Goal: Book appointment/travel/reservation

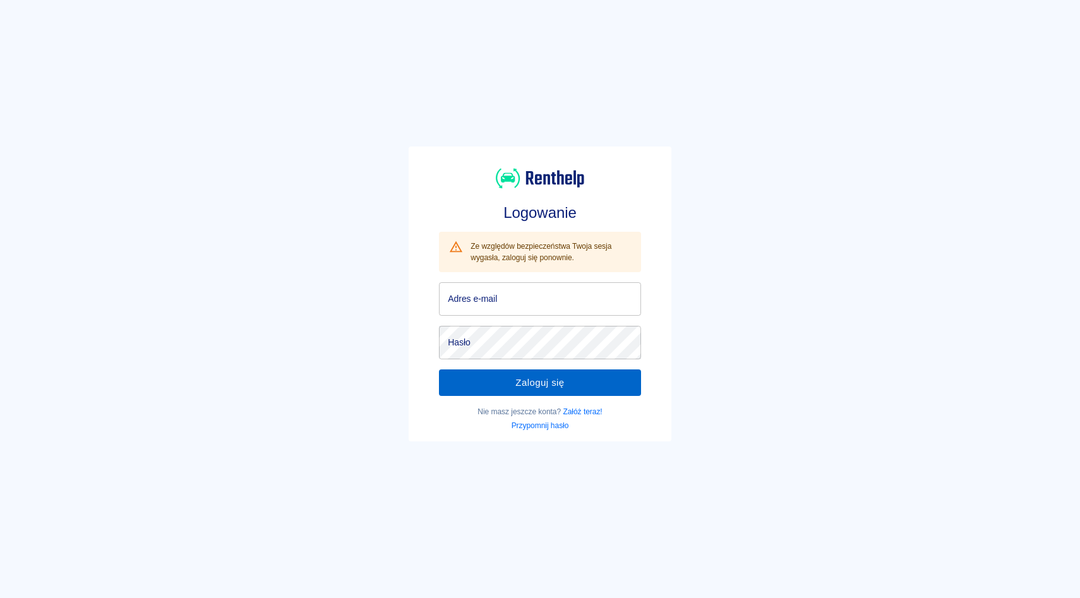
type input "[EMAIL_ADDRESS][DOMAIN_NAME]"
click at [538, 382] on button "Zaloguj się" at bounding box center [540, 383] width 202 height 27
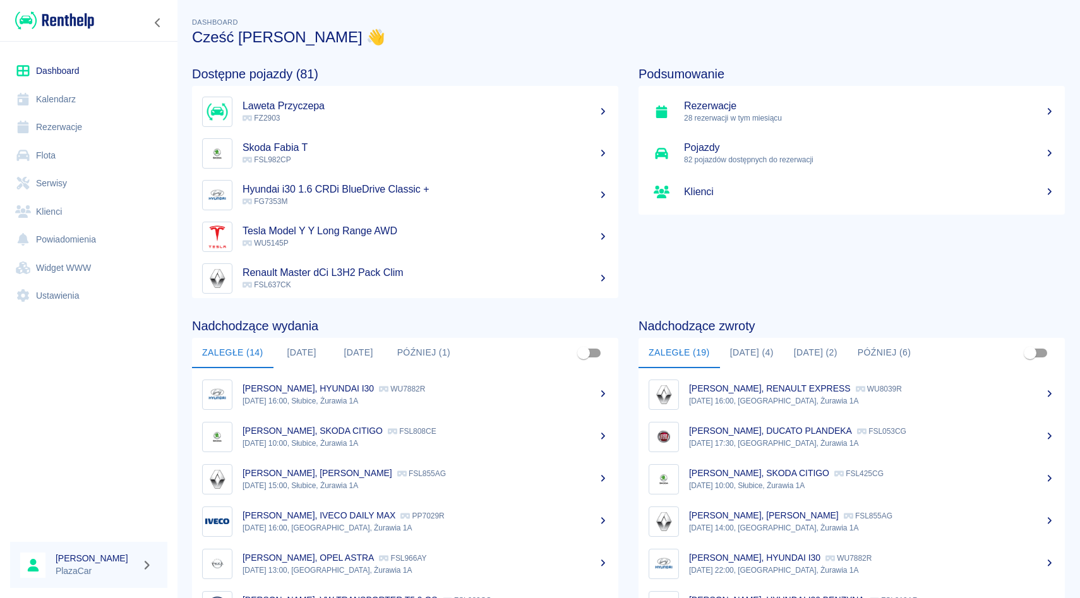
click at [76, 133] on link "Rezerwacje" at bounding box center [88, 127] width 157 height 28
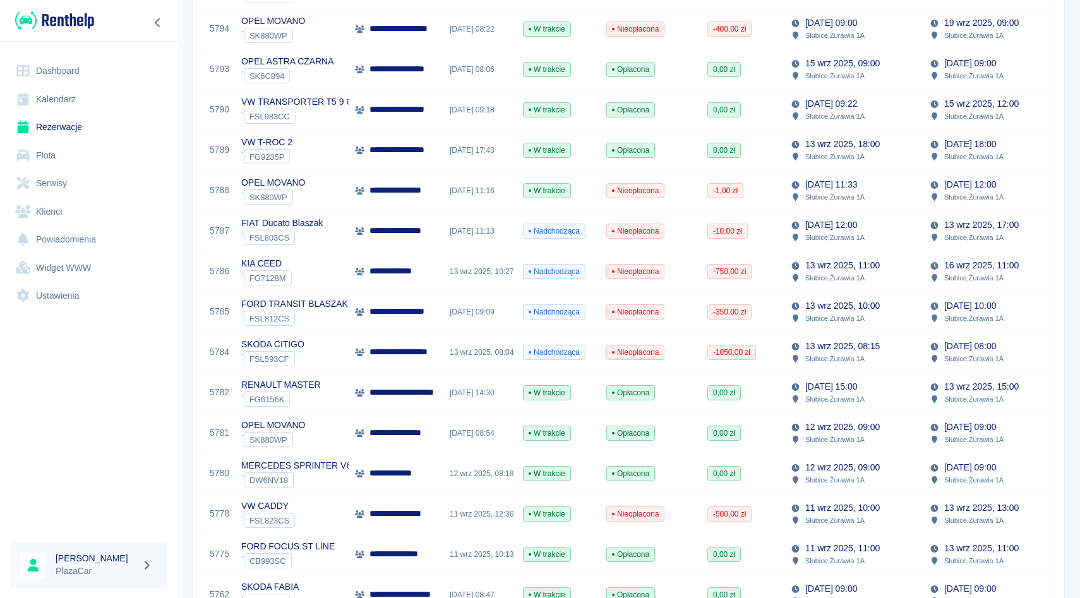
scroll to position [512, 0]
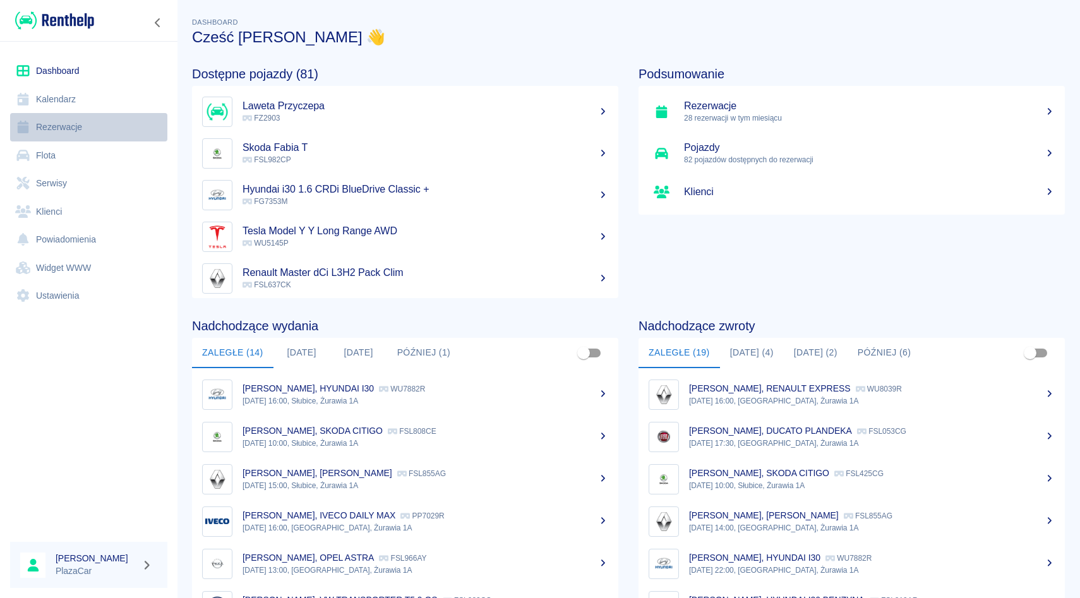
click at [99, 131] on link "Rezerwacje" at bounding box center [88, 127] width 157 height 28
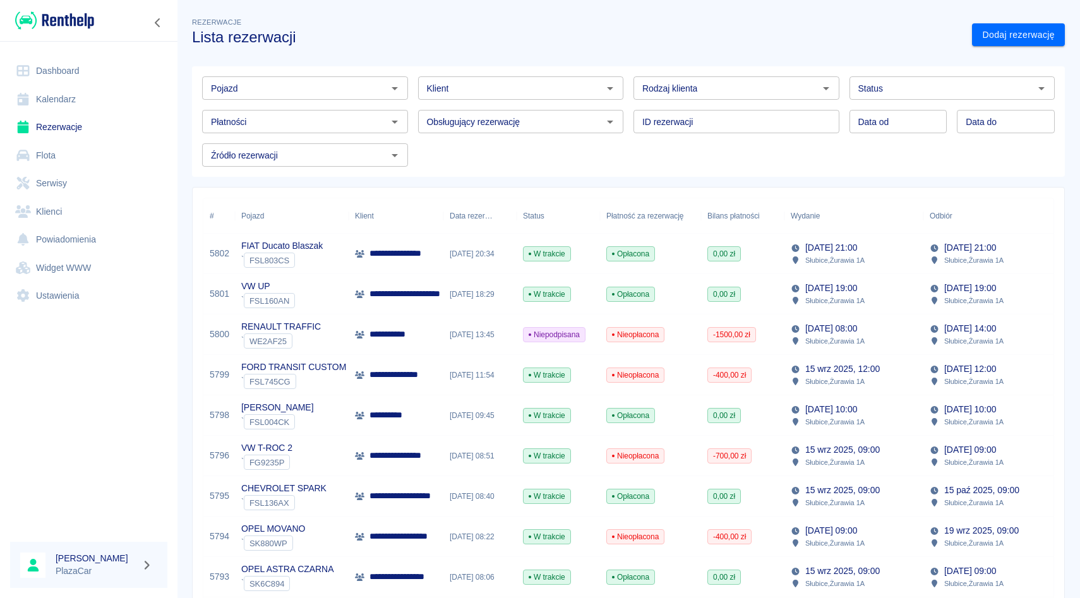
click at [304, 93] on input "Pojazd" at bounding box center [294, 88] width 177 height 16
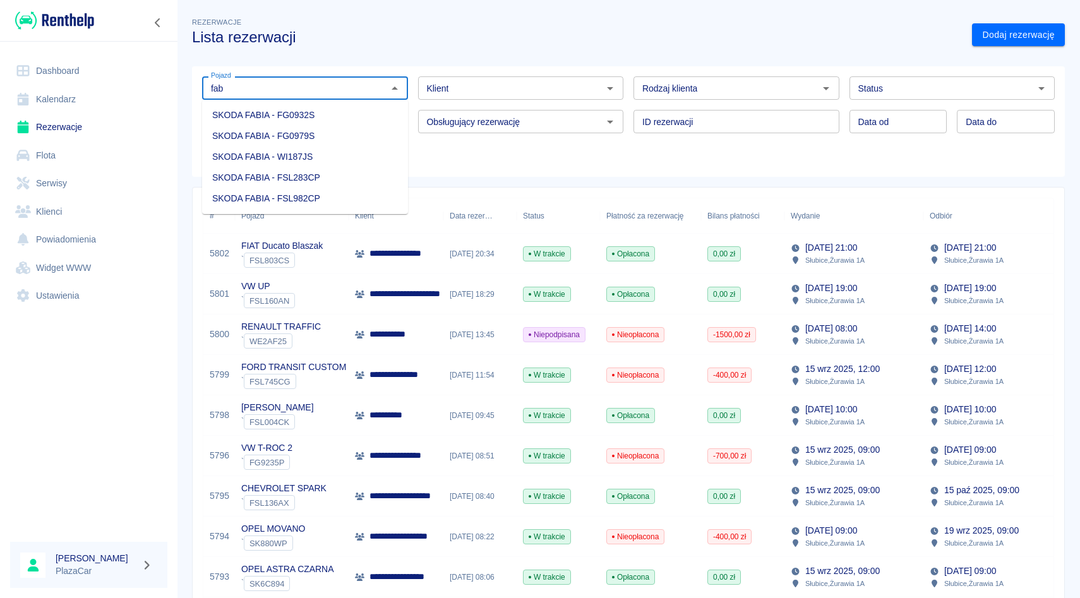
click at [348, 176] on li "SKODA FABIA - FSL283CP" at bounding box center [305, 177] width 206 height 21
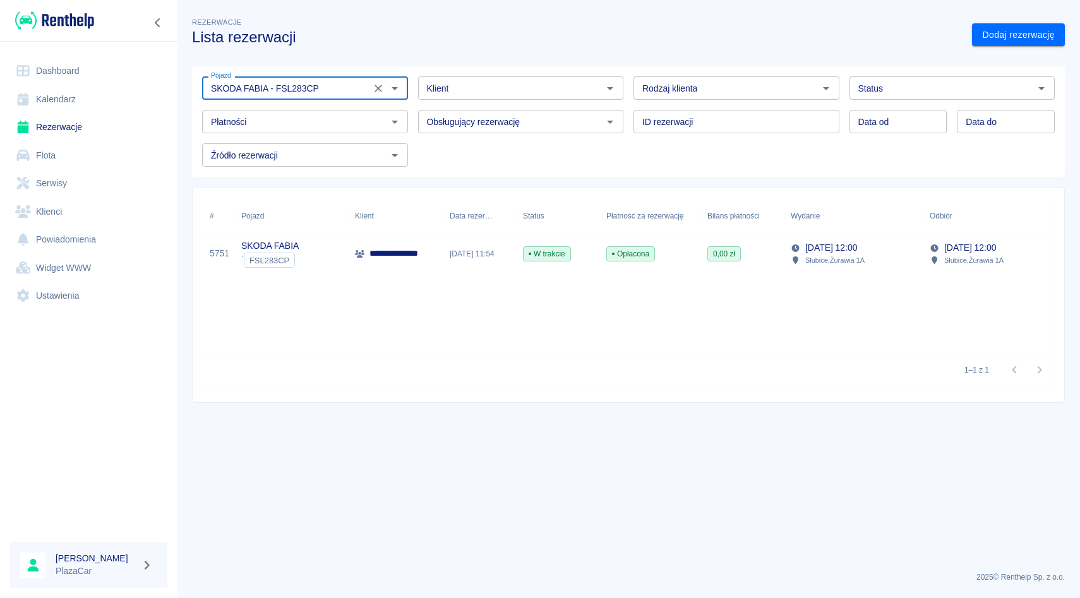
type input "SKODA FABIA - FSL283CP"
click at [865, 255] on p "Słubice , Żurawia 1A" at bounding box center [834, 260] width 59 height 11
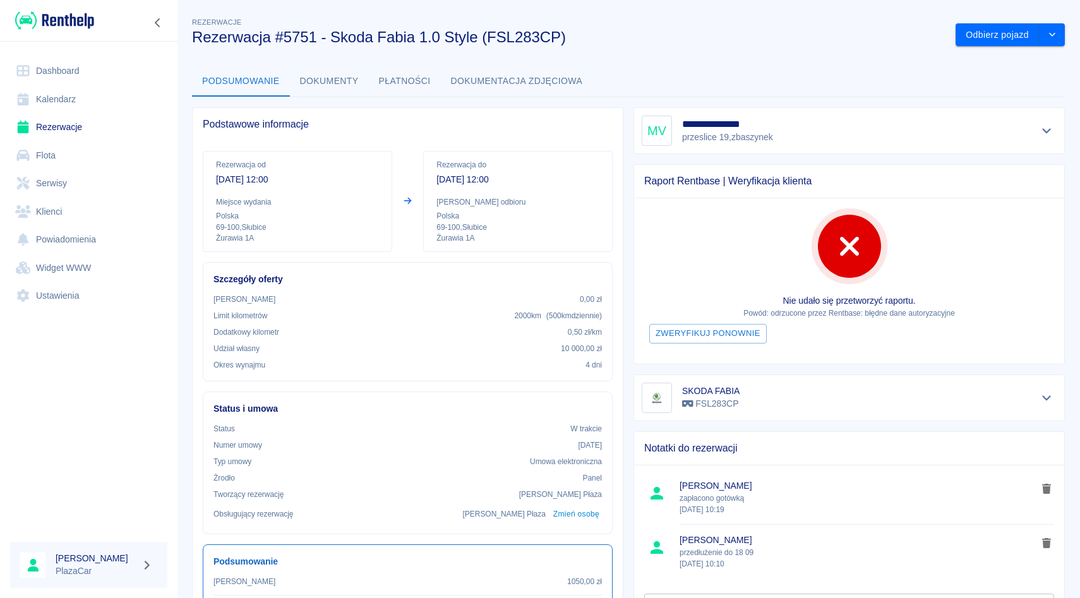
click at [699, 124] on h5 "**********" at bounding box center [728, 124] width 93 height 13
copy h5 "**********"
click at [68, 128] on link "Rezerwacje" at bounding box center [88, 127] width 157 height 28
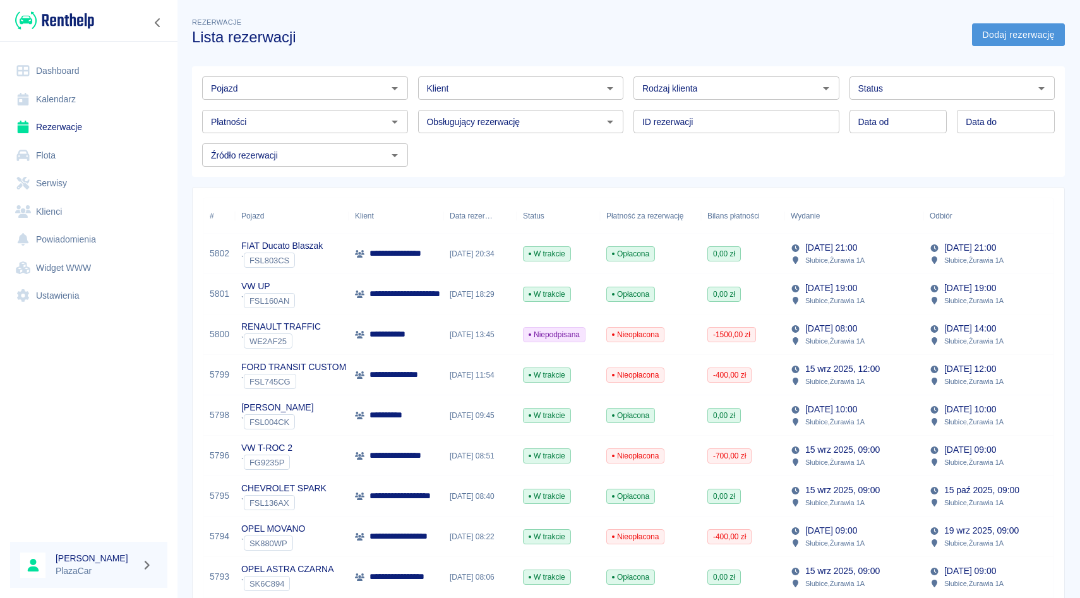
click at [1002, 41] on link "Dodaj rezerwację" at bounding box center [1018, 34] width 93 height 23
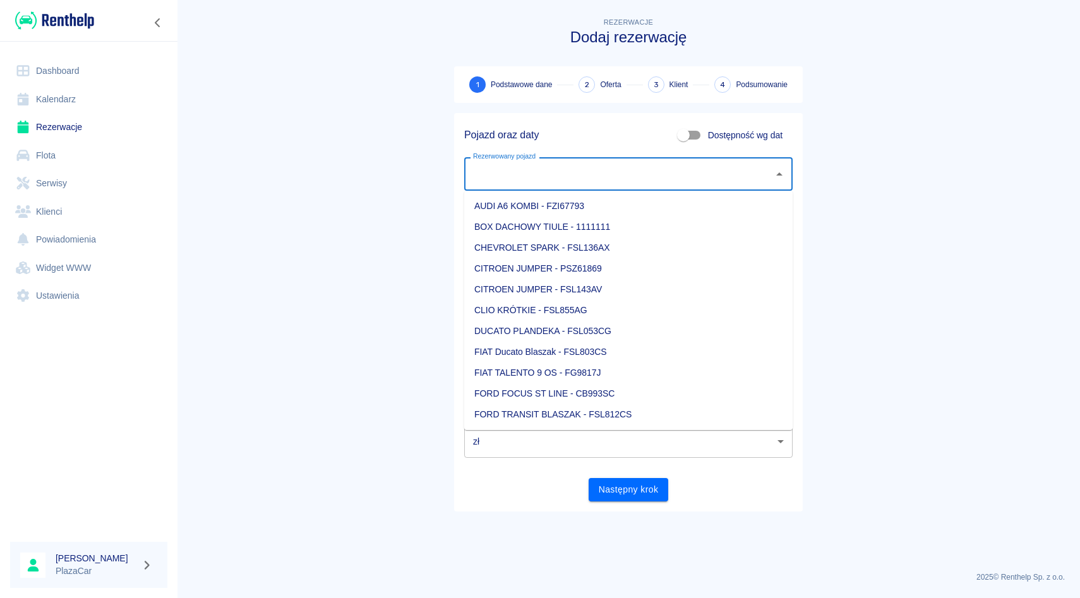
click at [672, 172] on input "Rezerwowany pojazd" at bounding box center [619, 174] width 298 height 22
type input "h"
click at [746, 229] on li "OPEL ASTRA COMBI - SK4C104" at bounding box center [628, 227] width 328 height 21
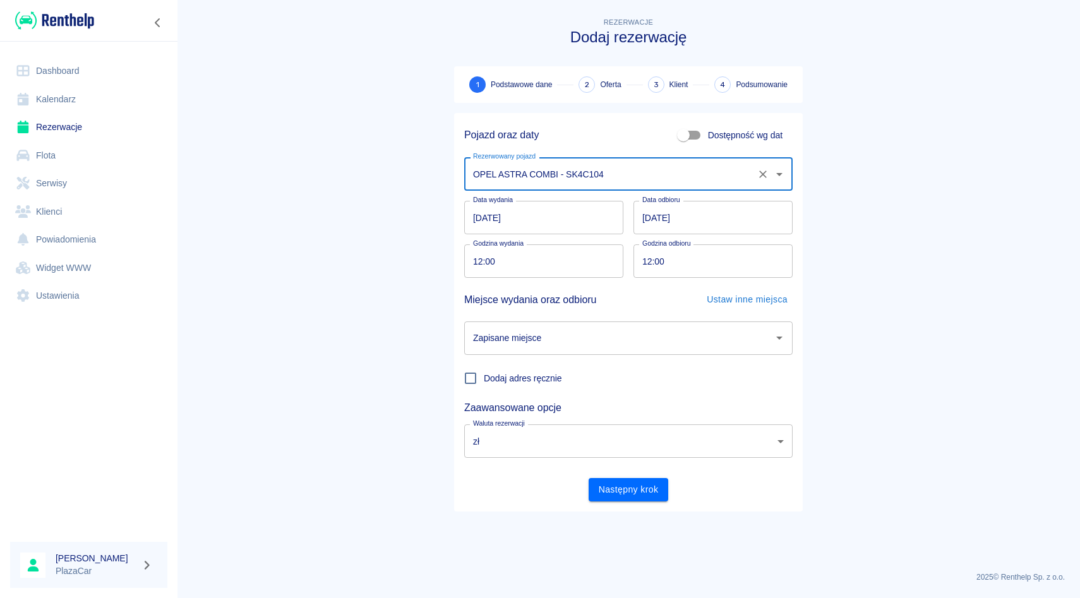
type input "OPEL ASTRA COMBI - SK4C104"
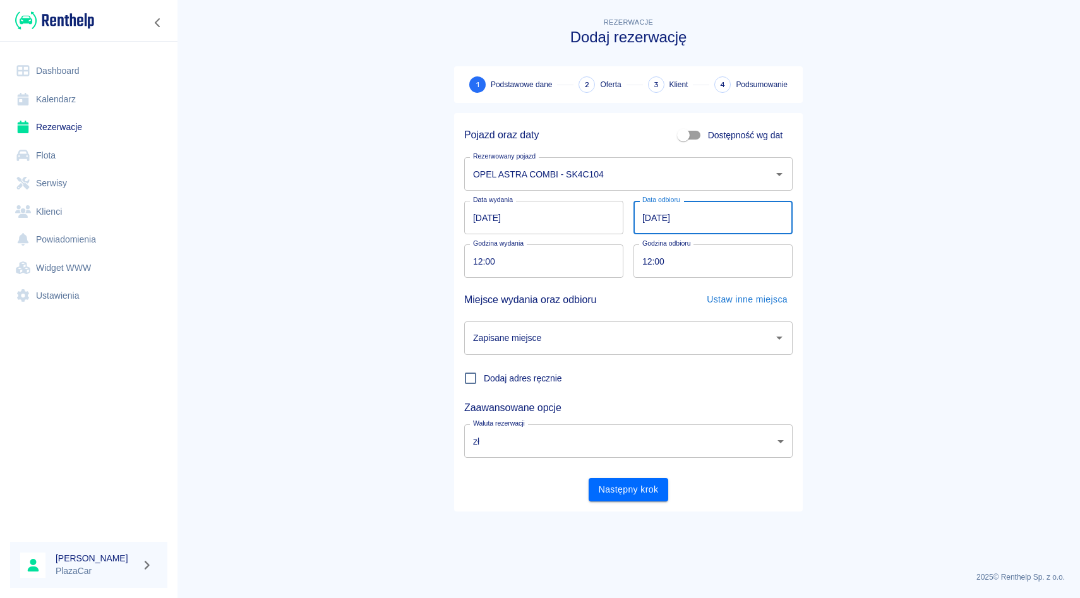
click at [695, 213] on input "[DATE]" at bounding box center [713, 217] width 159 height 33
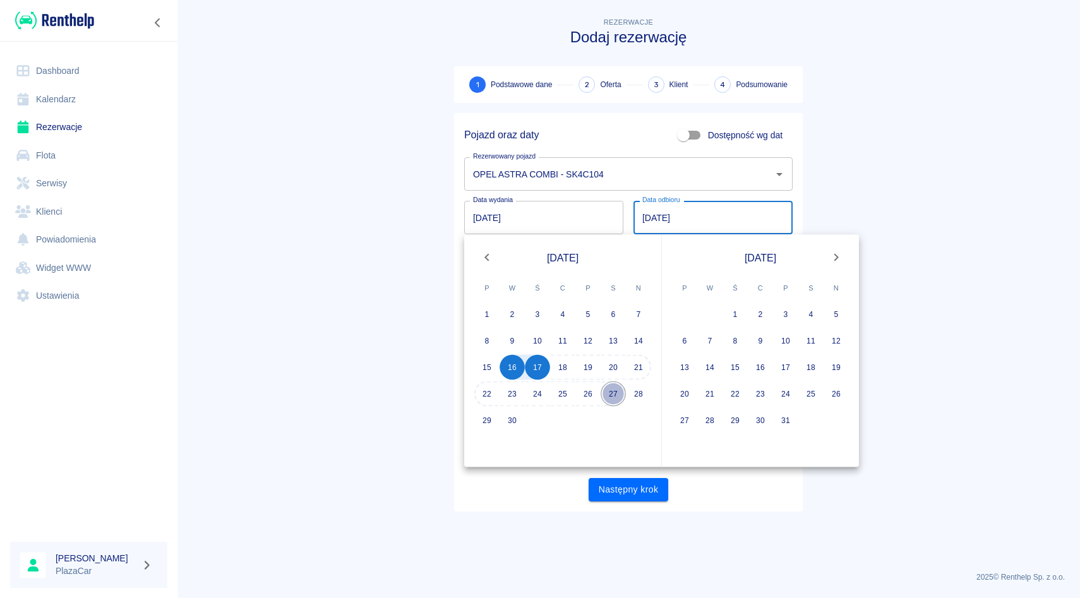
click at [616, 399] on button "27" at bounding box center [613, 394] width 25 height 25
type input "[DATE]"
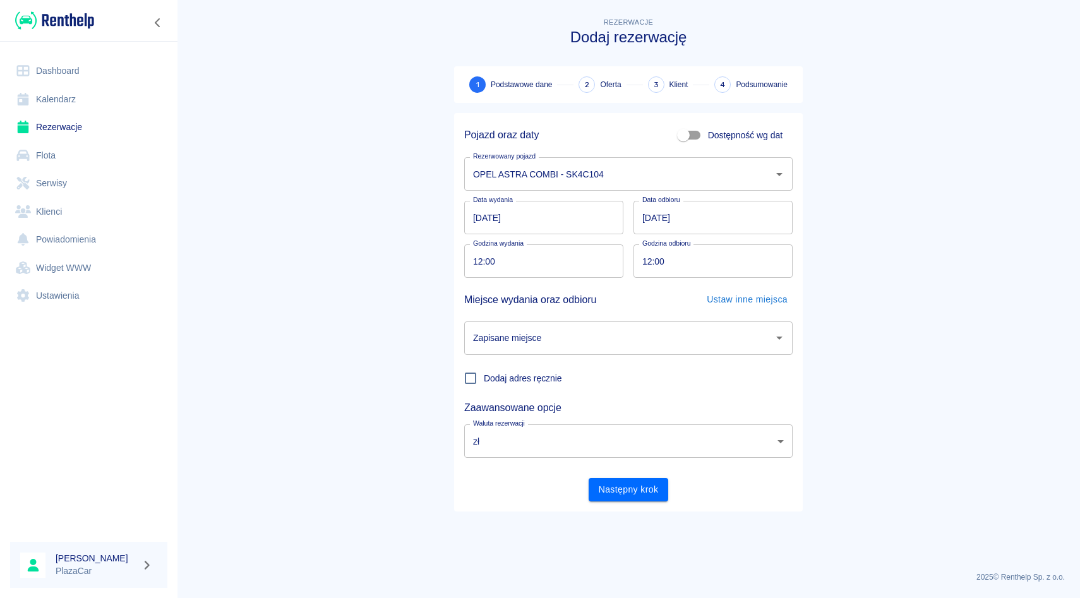
click at [522, 219] on input "[DATE]" at bounding box center [543, 217] width 159 height 33
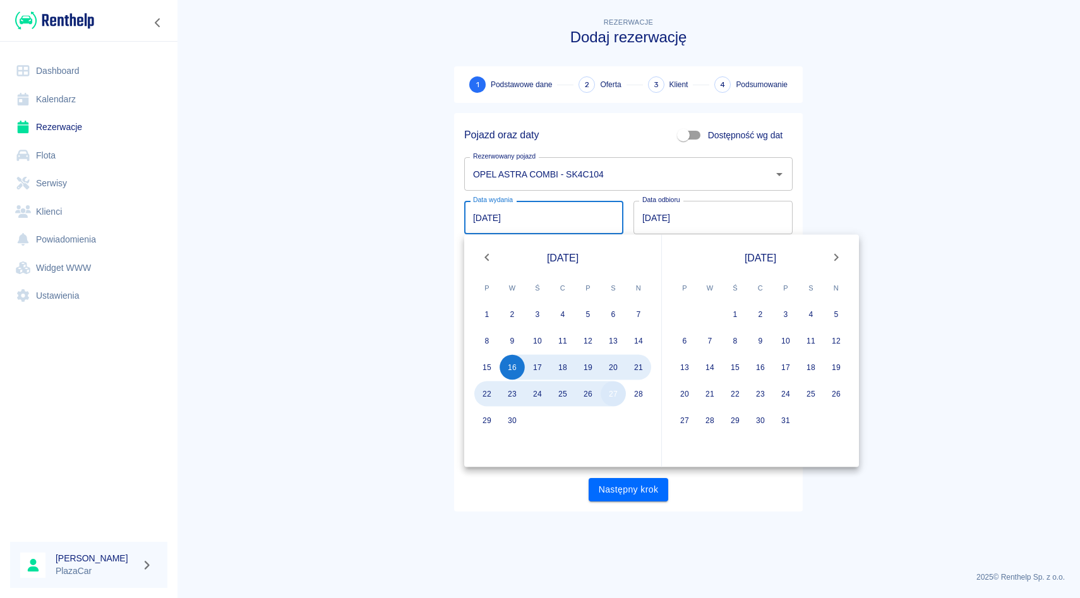
click at [619, 402] on button "27" at bounding box center [613, 394] width 25 height 25
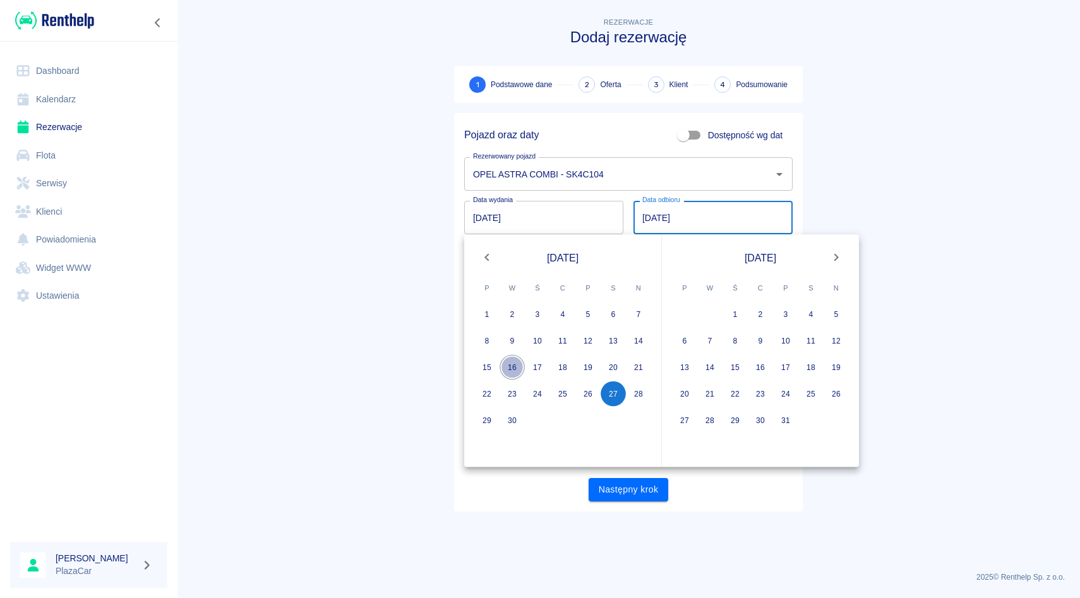
click at [515, 368] on button "16" at bounding box center [512, 367] width 25 height 25
type input "[DATE]"
click at [614, 395] on button "27" at bounding box center [613, 394] width 25 height 25
type input "[DATE]"
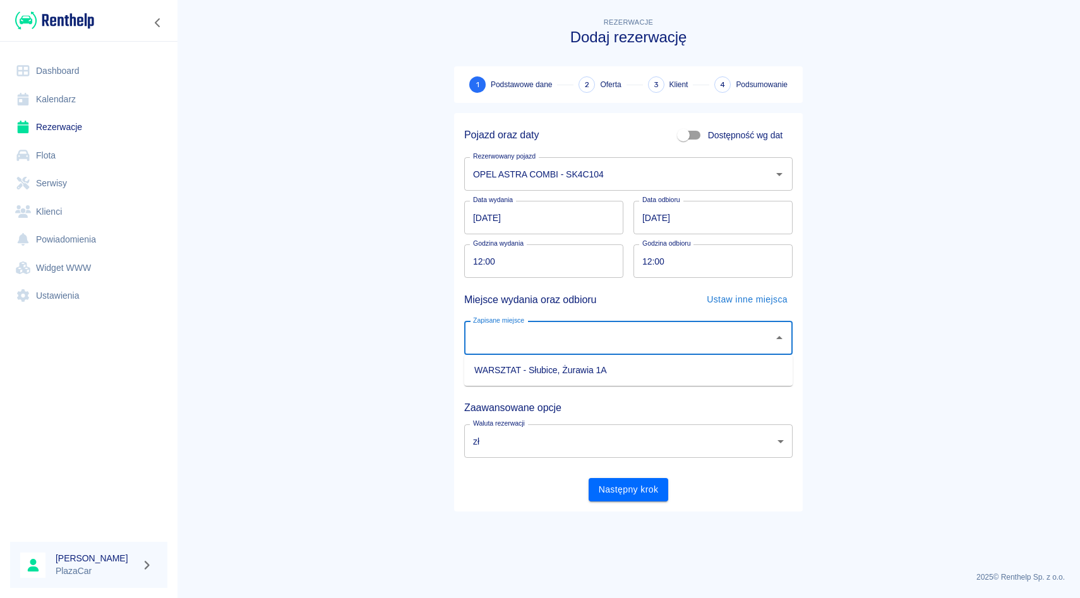
click at [626, 342] on input "Zapisane miejsce" at bounding box center [619, 338] width 298 height 22
click at [622, 379] on li "WARSZTAT - Słubice, Żurawia 1A" at bounding box center [628, 370] width 328 height 21
type input "WARSZTAT - Słubice, Żurawia 1A"
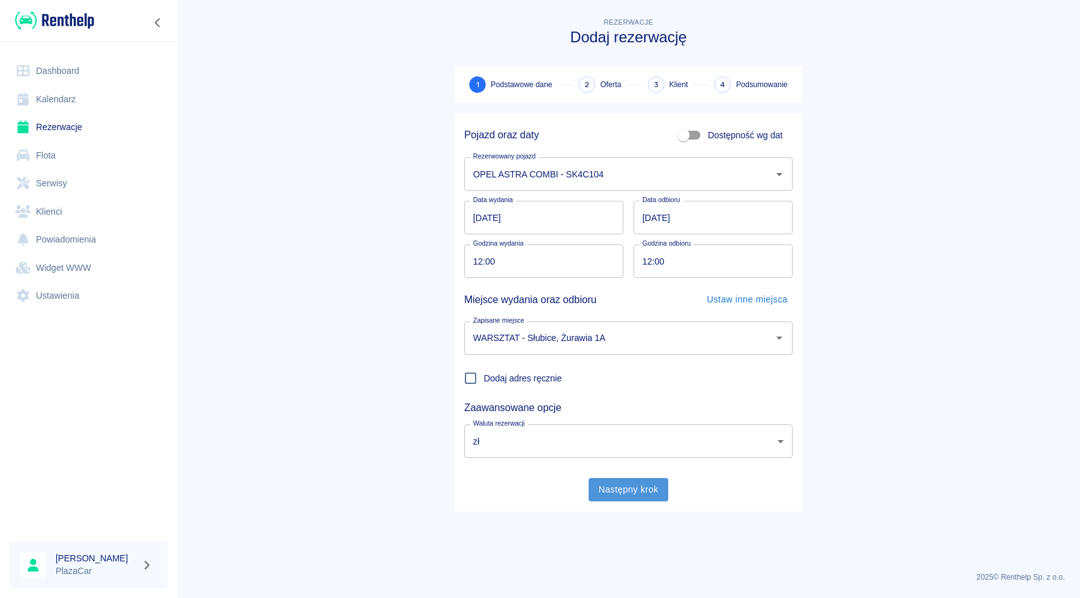
click at [625, 489] on button "Następny krok" at bounding box center [629, 489] width 80 height 23
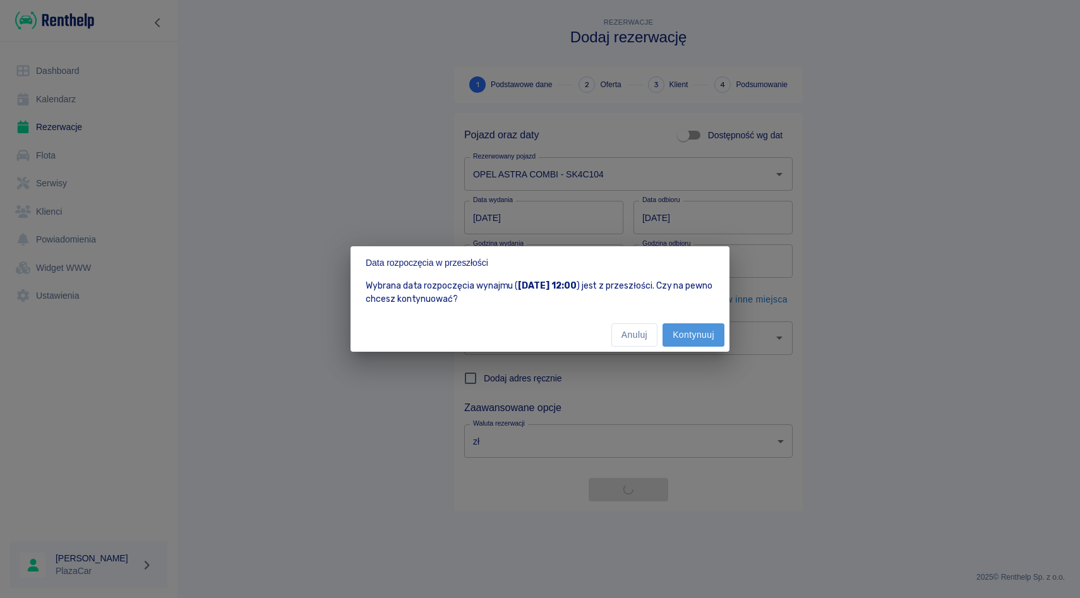
click at [698, 337] on button "Kontynuuj" at bounding box center [694, 334] width 62 height 23
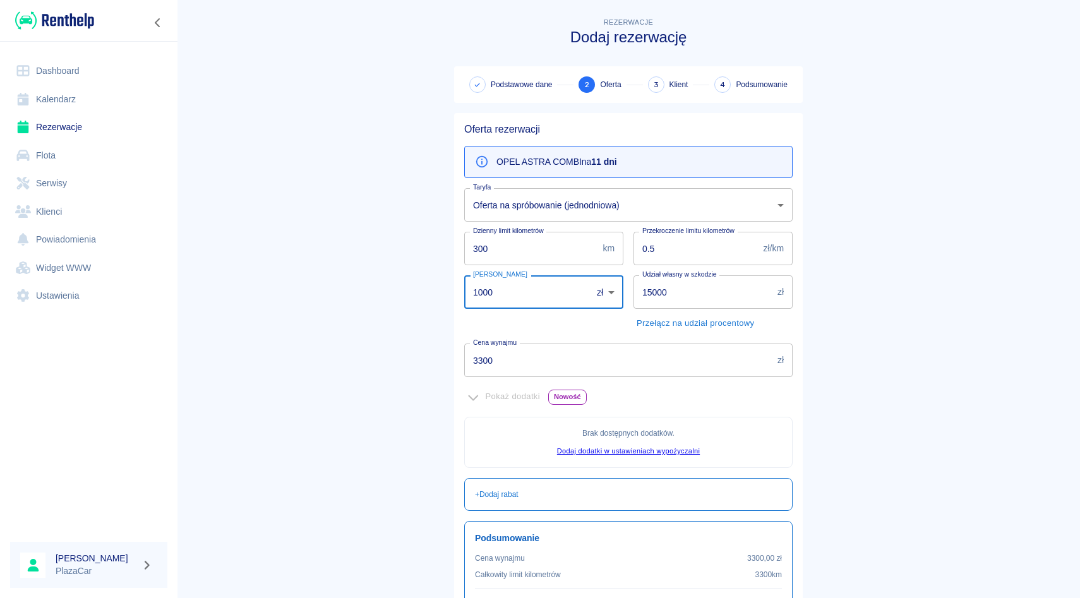
click at [519, 298] on input "1000" at bounding box center [523, 291] width 119 height 33
type input "1"
type input "0"
click at [483, 359] on input "3300" at bounding box center [618, 360] width 308 height 33
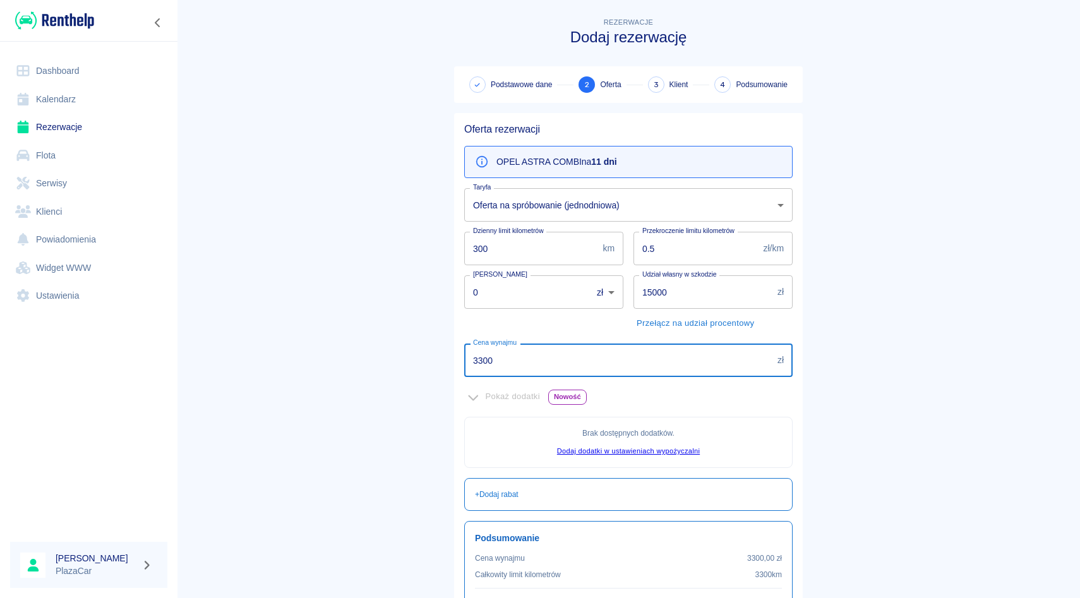
click at [483, 359] on input "3300" at bounding box center [618, 360] width 308 height 33
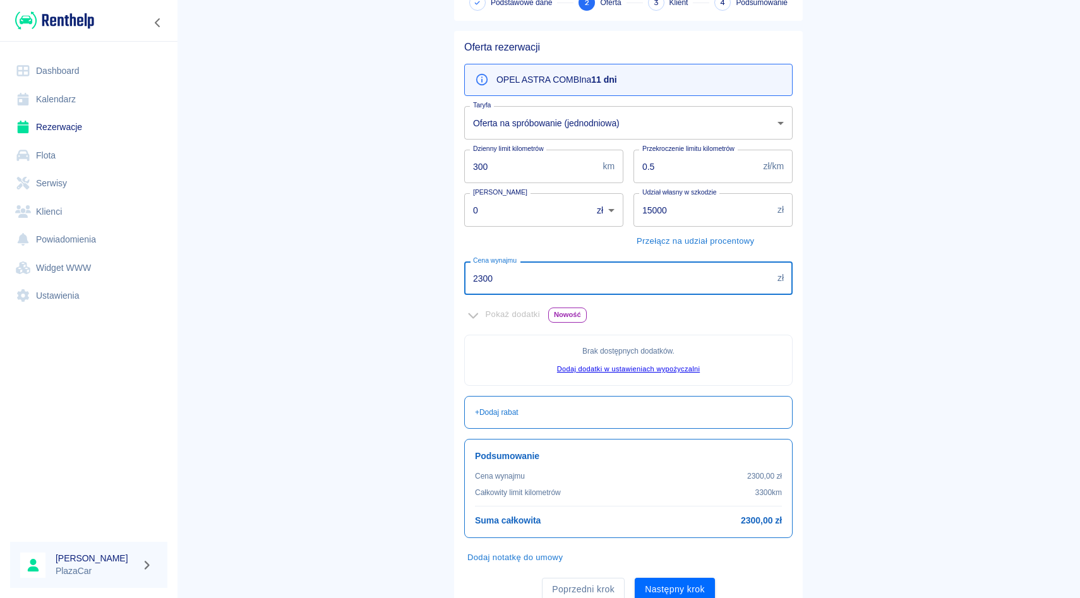
scroll to position [131, 0]
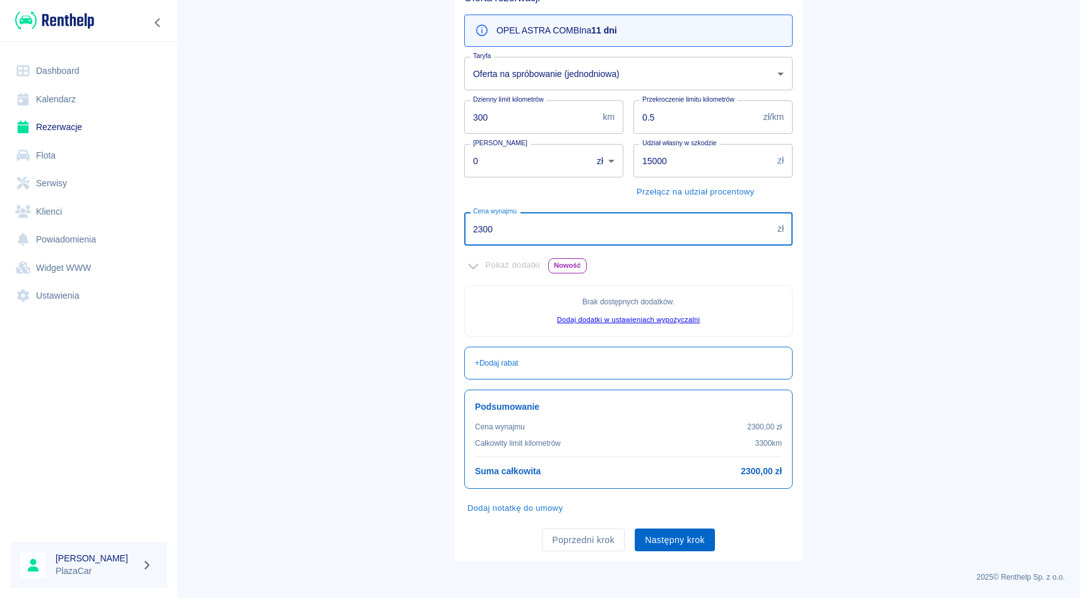
type input "2300"
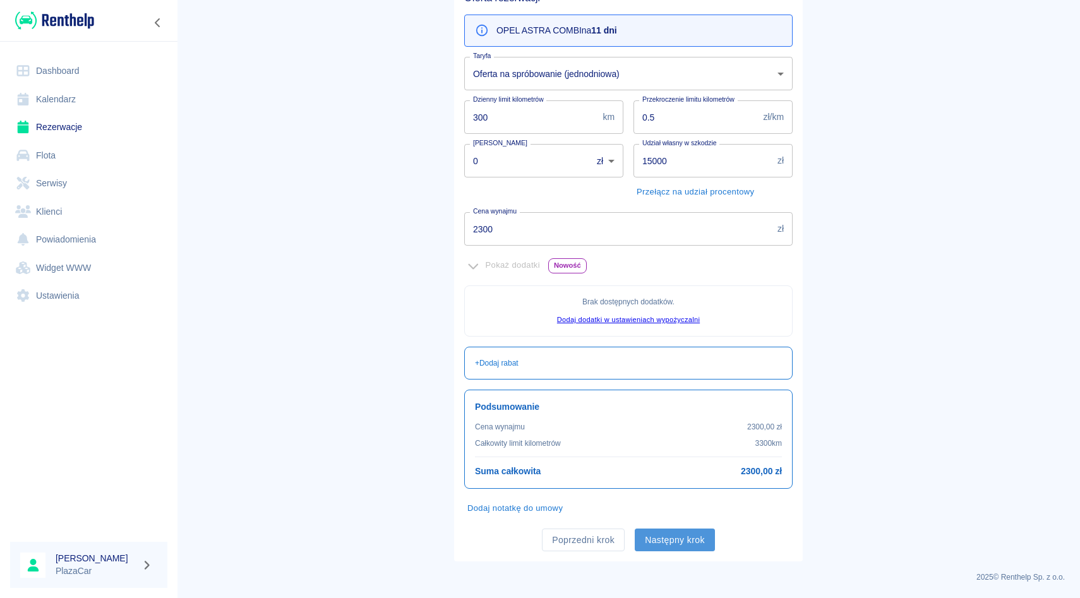
click at [692, 546] on button "Następny krok" at bounding box center [675, 540] width 80 height 23
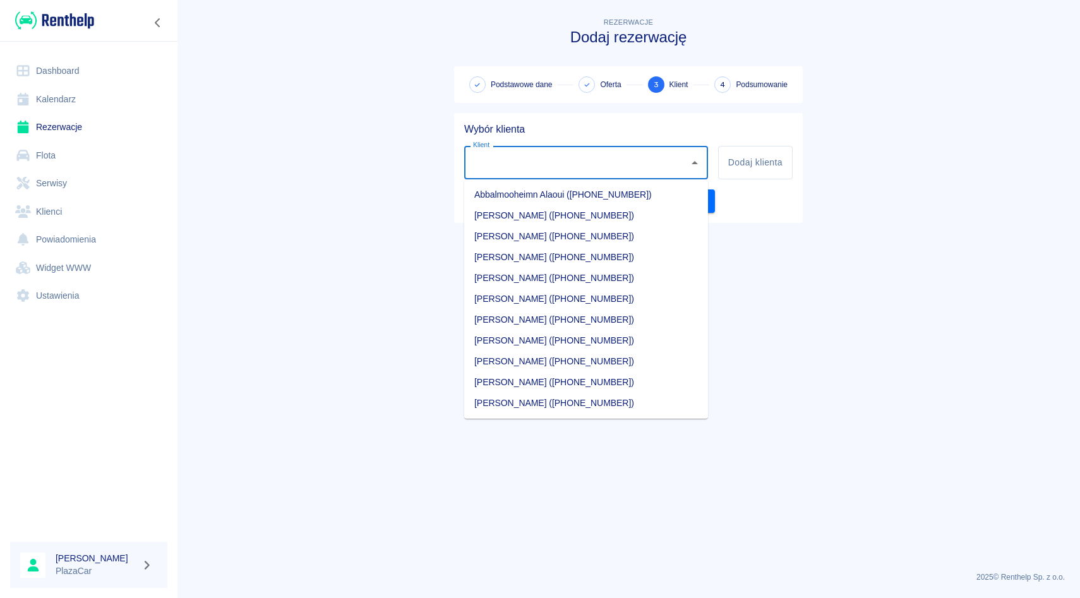
click at [483, 169] on input "Klient" at bounding box center [576, 163] width 213 height 22
paste input "[PERSON_NAME]"
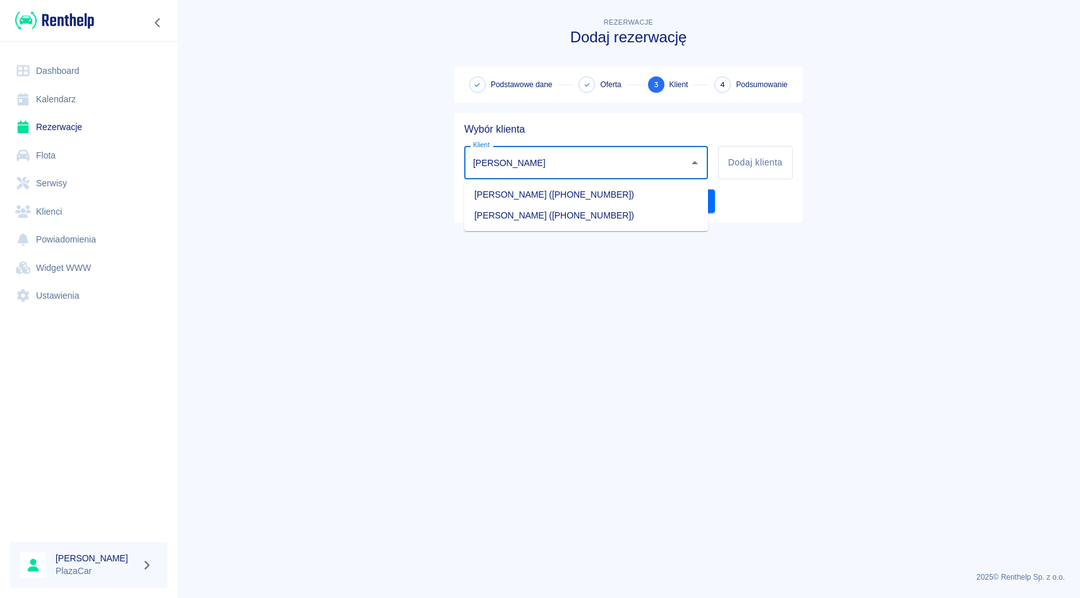
click at [621, 212] on li "[PERSON_NAME] ([PHONE_NUMBER])" at bounding box center [586, 215] width 244 height 21
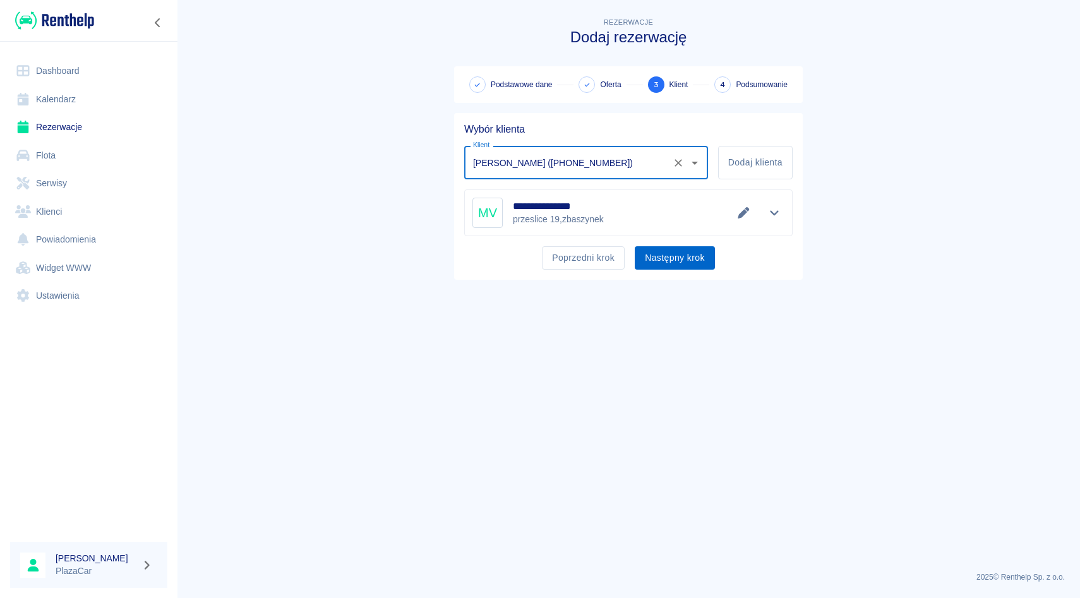
type input "[PERSON_NAME] ([PHONE_NUMBER])"
click at [683, 265] on button "Następny krok" at bounding box center [675, 257] width 80 height 23
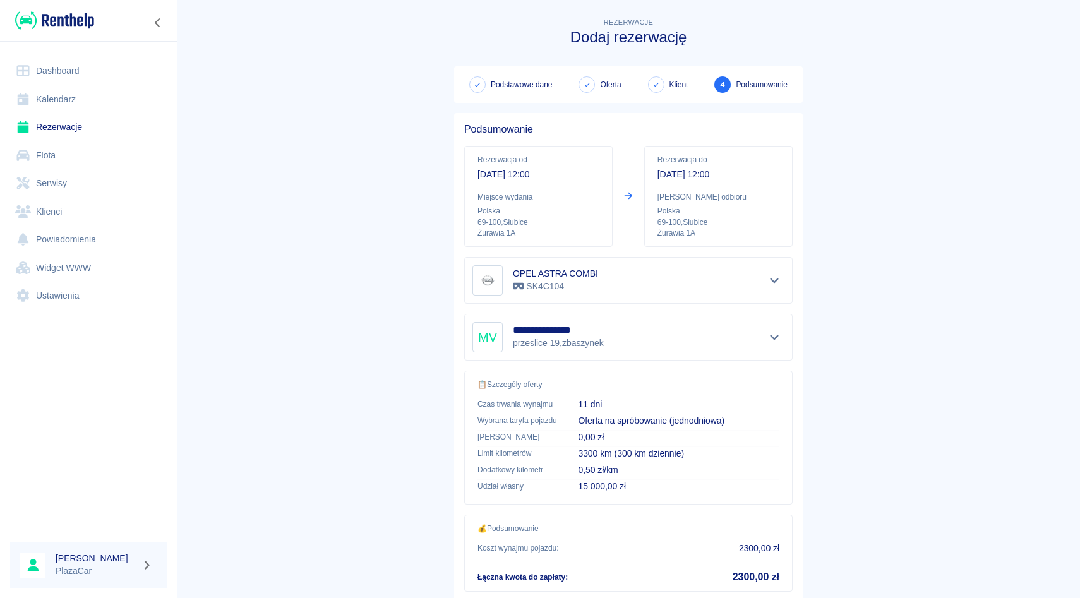
scroll to position [83, 0]
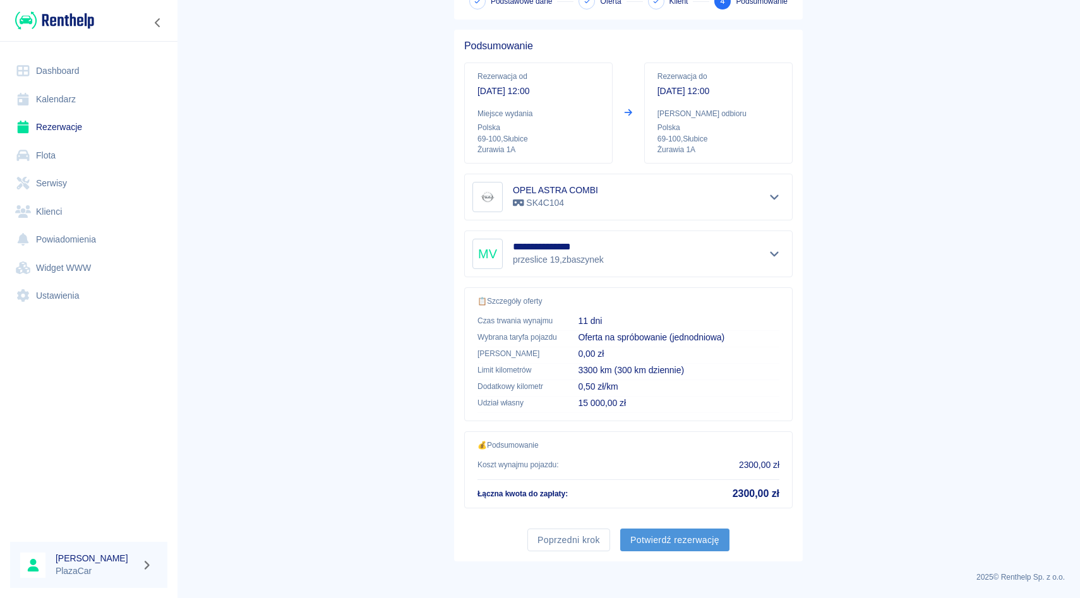
click at [667, 544] on button "Potwierdź rezerwację" at bounding box center [674, 540] width 109 height 23
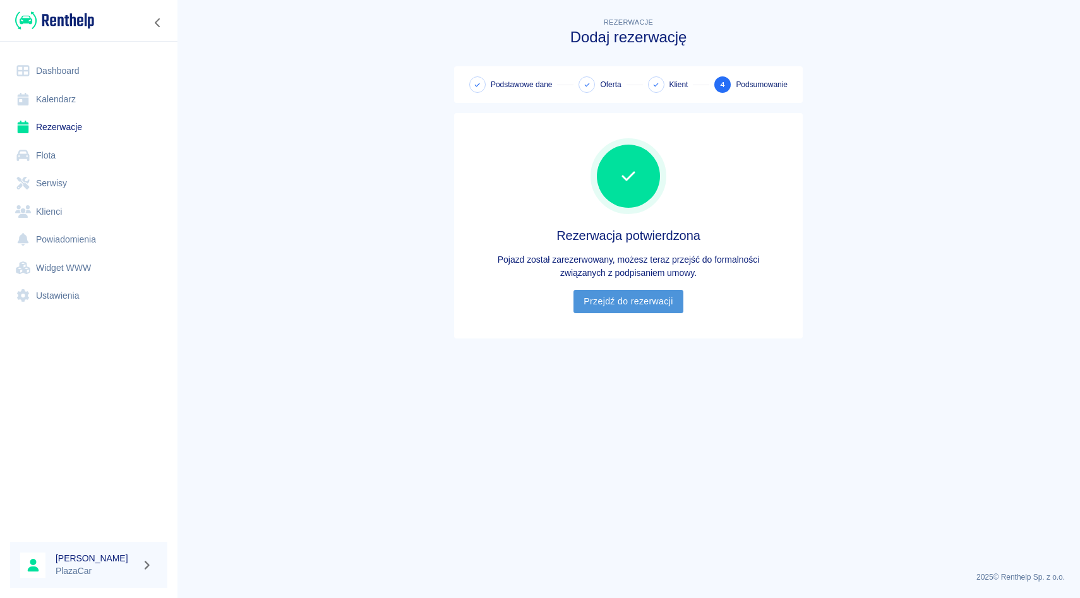
click at [623, 306] on link "Przejdź do rezerwacji" at bounding box center [628, 301] width 109 height 23
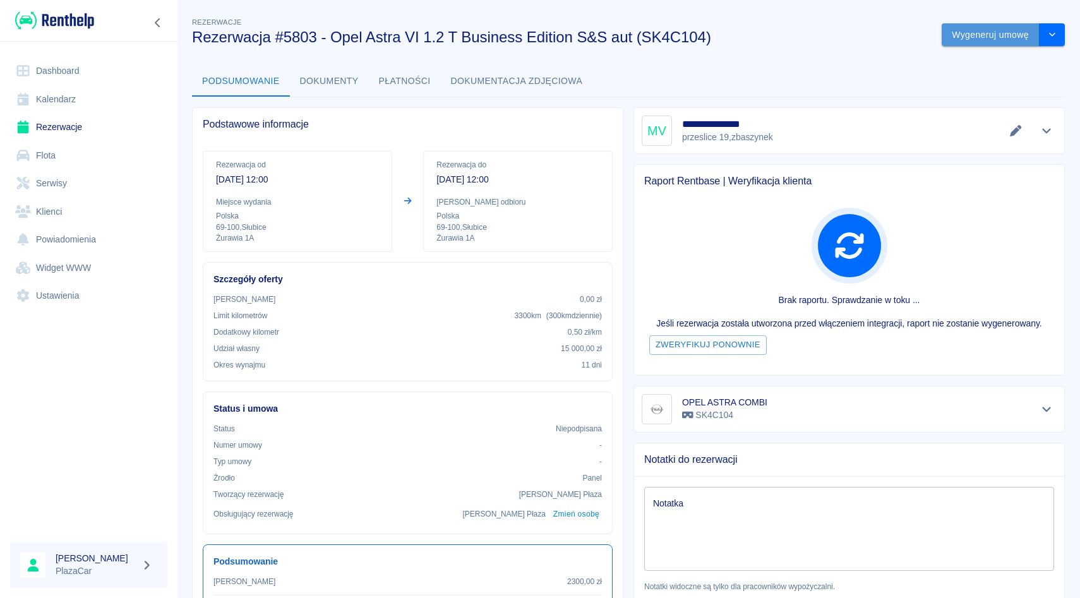
click at [975, 38] on button "Wygeneruj umowę" at bounding box center [991, 34] width 98 height 23
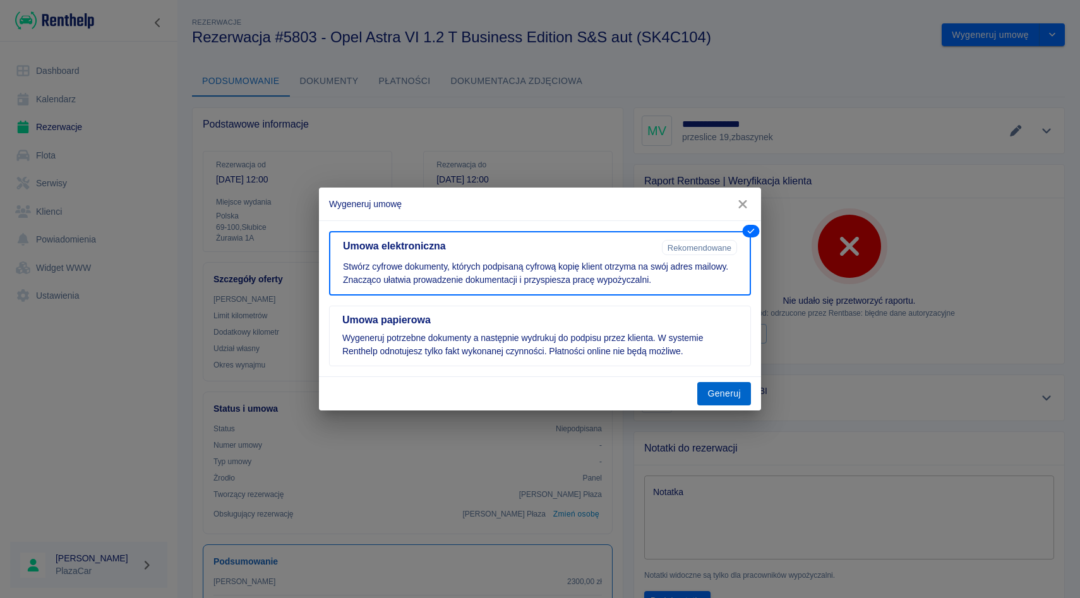
click at [721, 395] on button "Generuj" at bounding box center [724, 393] width 54 height 23
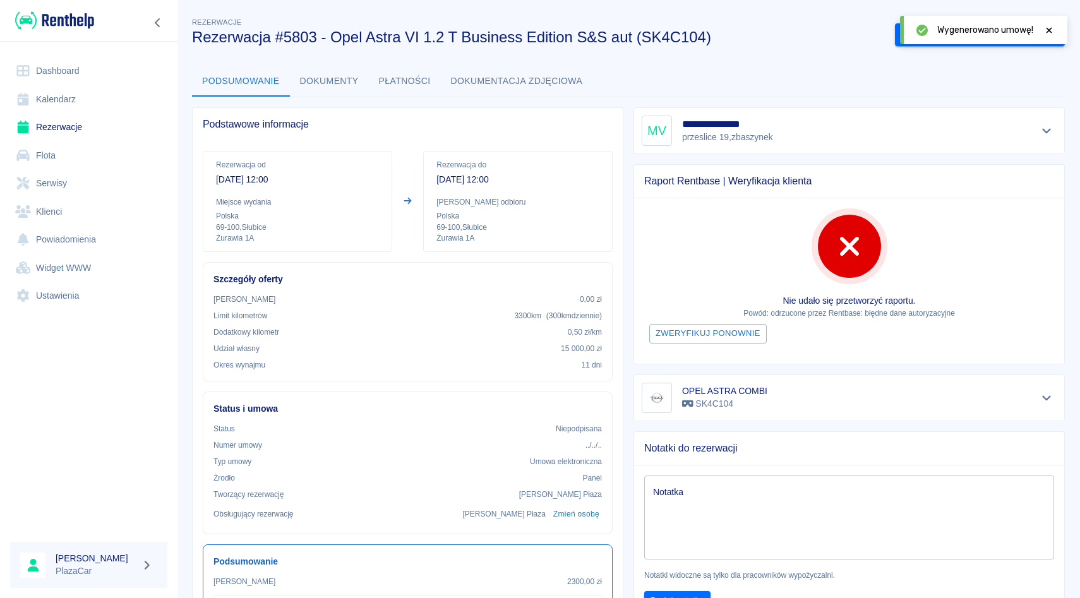
click at [1049, 30] on icon at bounding box center [1050, 30] width 6 height 6
click at [951, 40] on button "Podpisz umowę elektroniczną" at bounding box center [967, 34] width 145 height 23
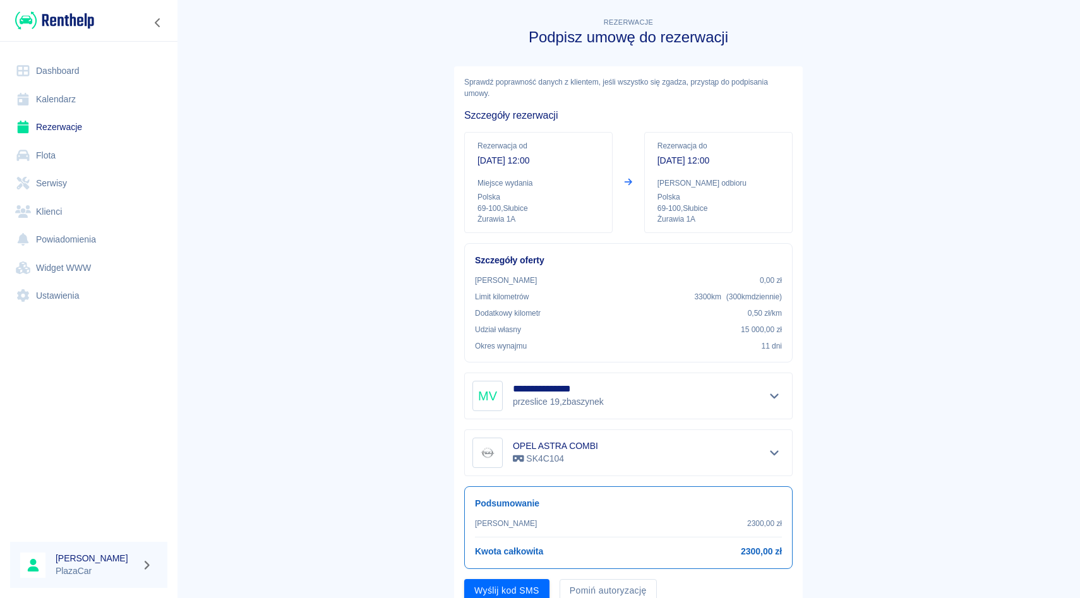
scroll to position [51, 0]
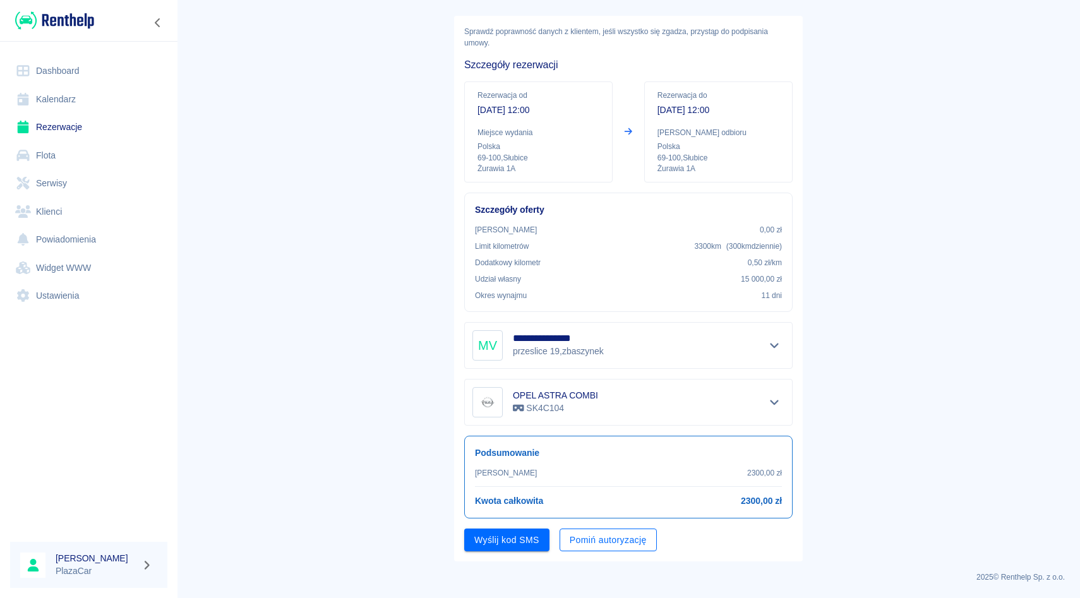
click at [616, 546] on button "Pomiń autoryzację" at bounding box center [608, 540] width 97 height 23
click at [501, 540] on button "Podpisz umowę" at bounding box center [507, 540] width 86 height 23
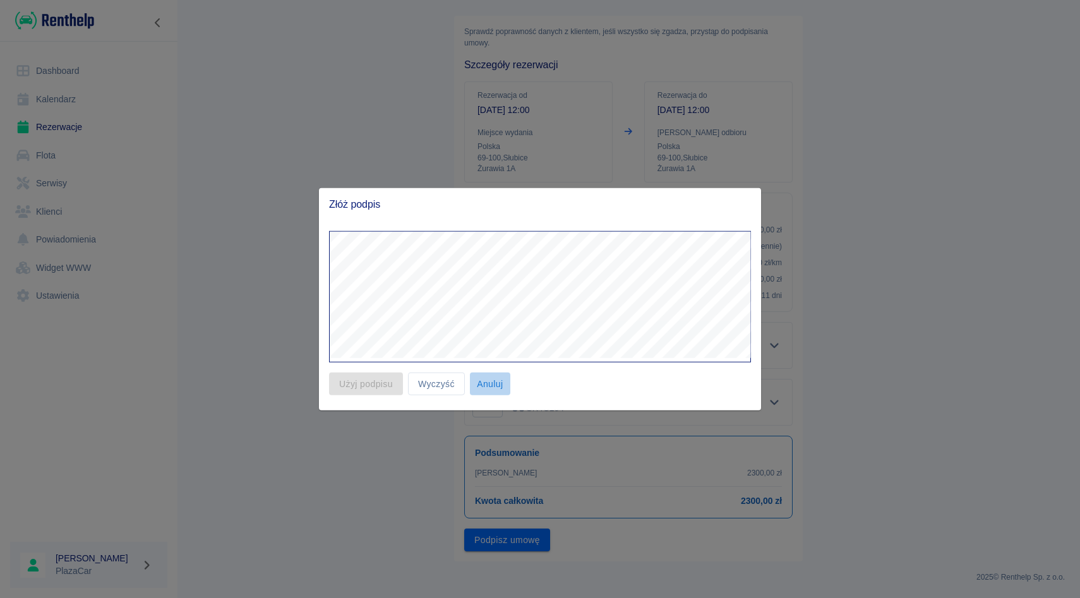
click at [489, 385] on button "Anuluj" at bounding box center [490, 383] width 40 height 23
